Goal: Find specific page/section: Find specific page/section

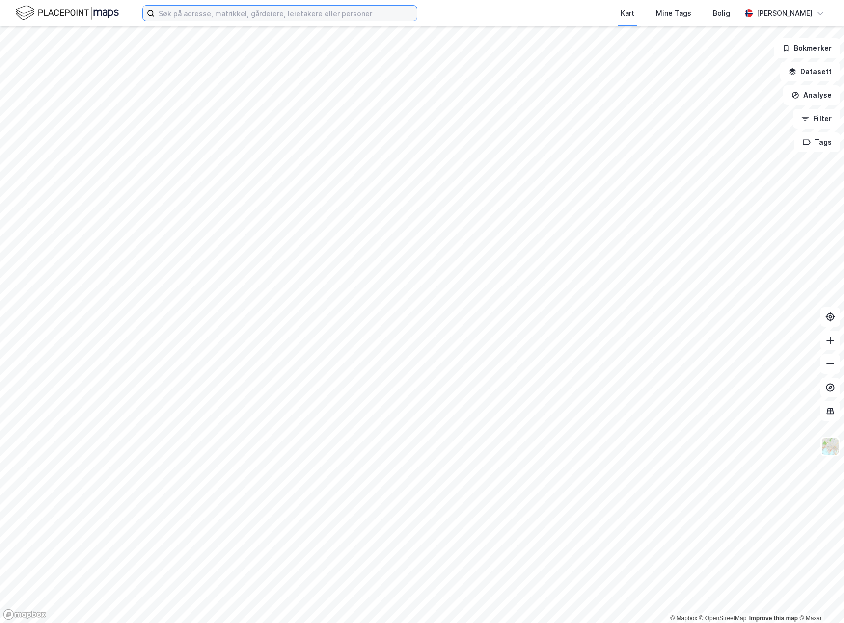
click at [184, 15] on input at bounding box center [286, 13] width 262 height 15
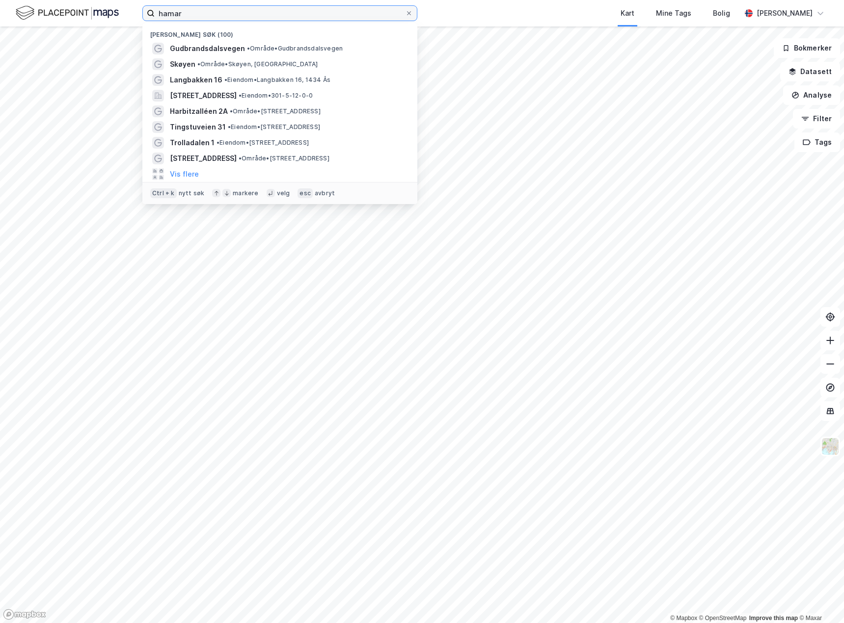
type input "hamar"
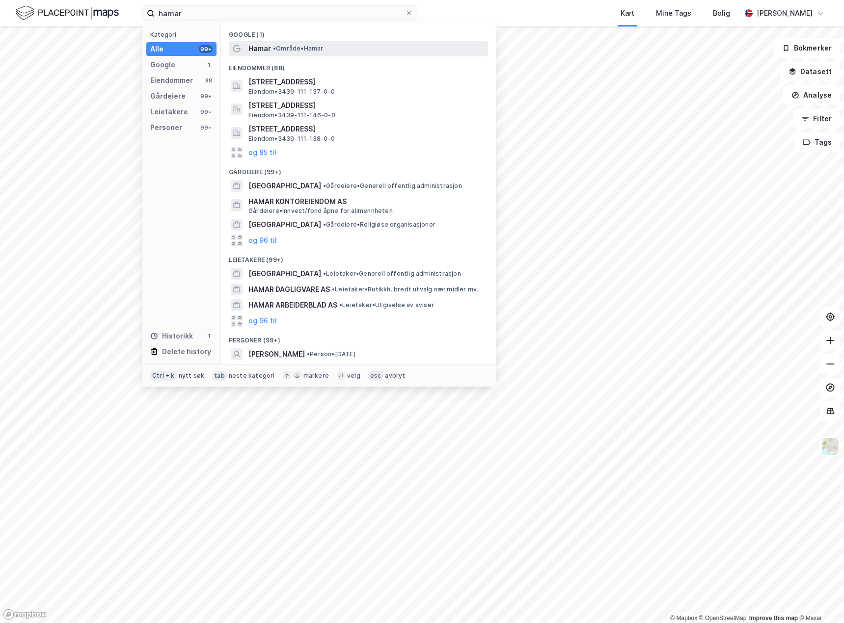
click at [271, 49] on div "Hamar • Område • [GEOGRAPHIC_DATA]" at bounding box center [367, 49] width 238 height 12
